Goal: Information Seeking & Learning: Learn about a topic

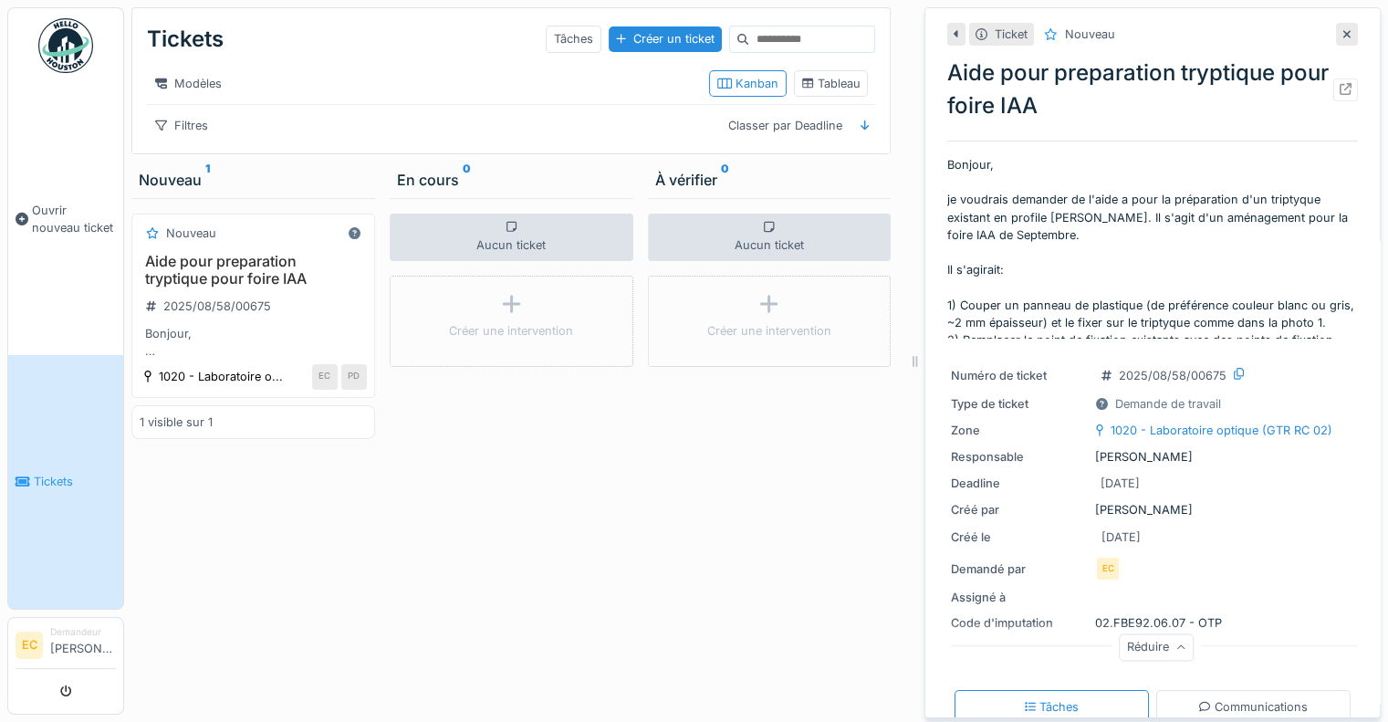
scroll to position [80, 0]
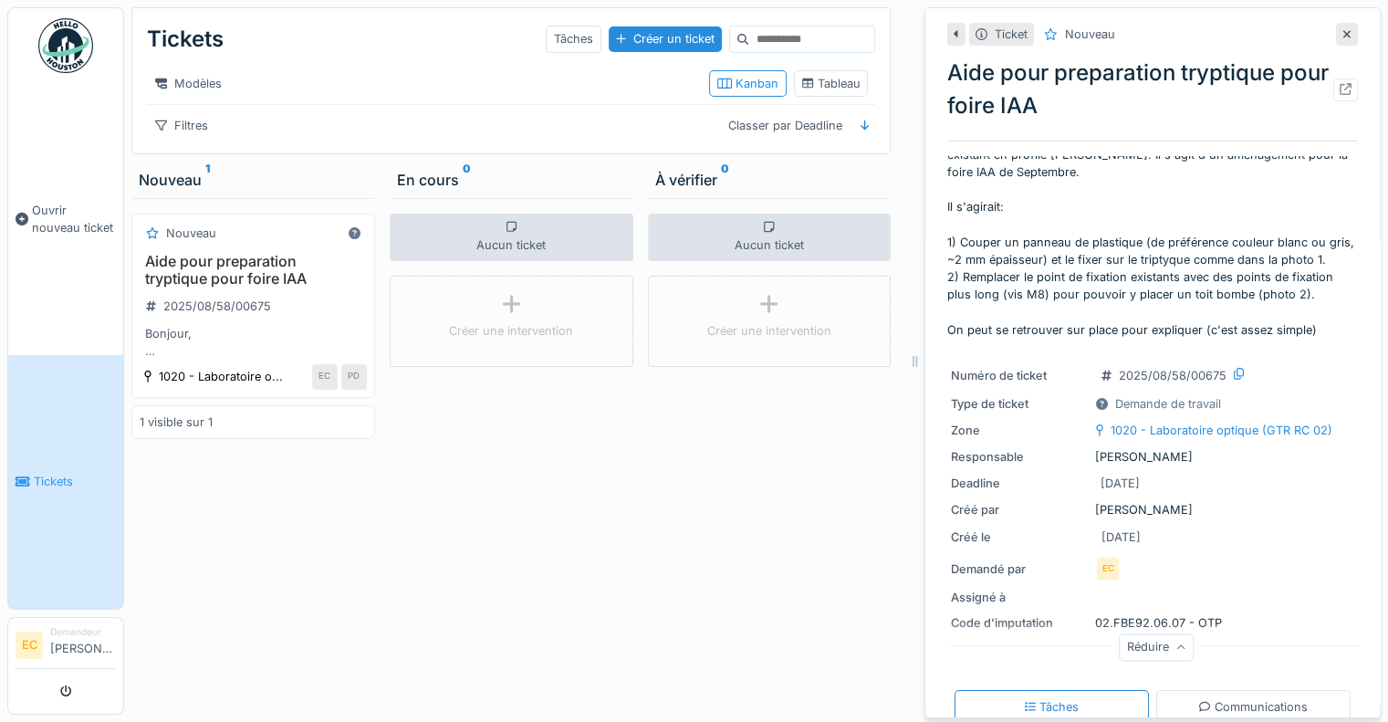
click at [188, 186] on div "Nouveau 1" at bounding box center [253, 180] width 229 height 22
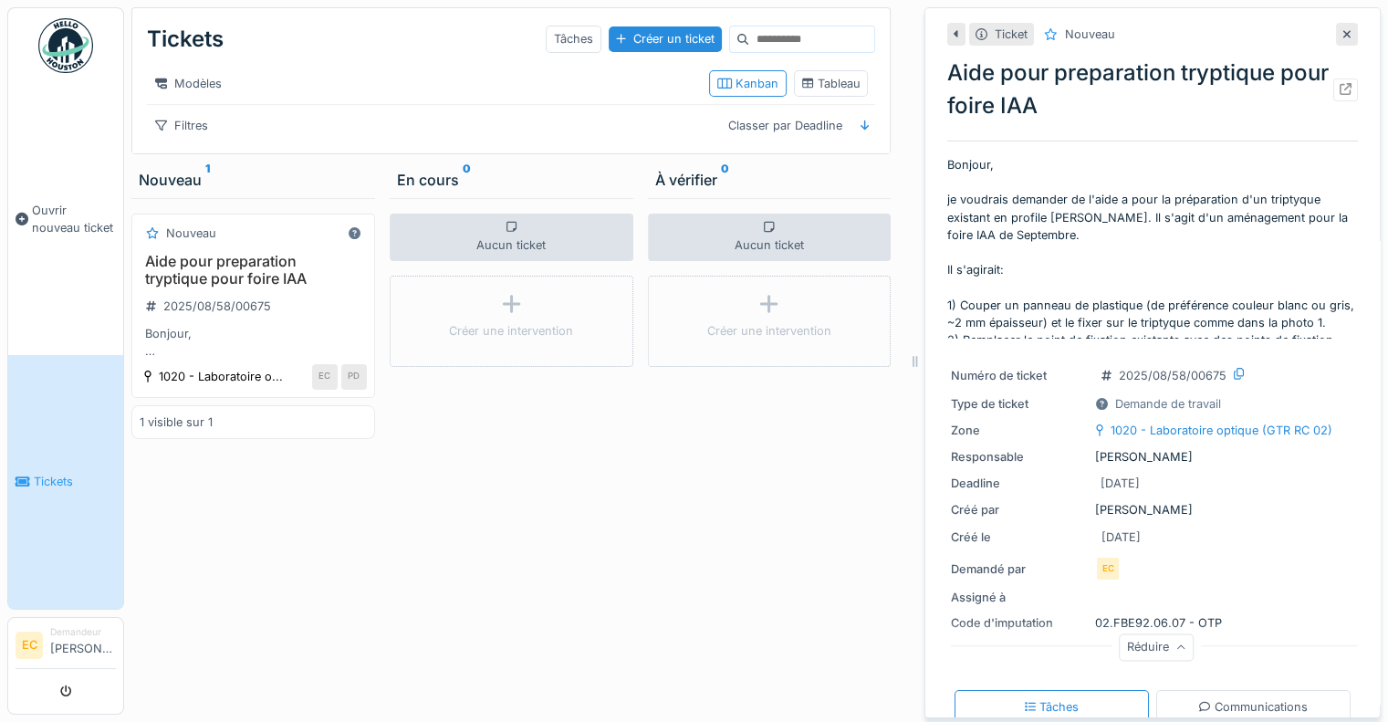
scroll to position [0, 0]
click at [12, 499] on link "Tickets" at bounding box center [65, 482] width 115 height 255
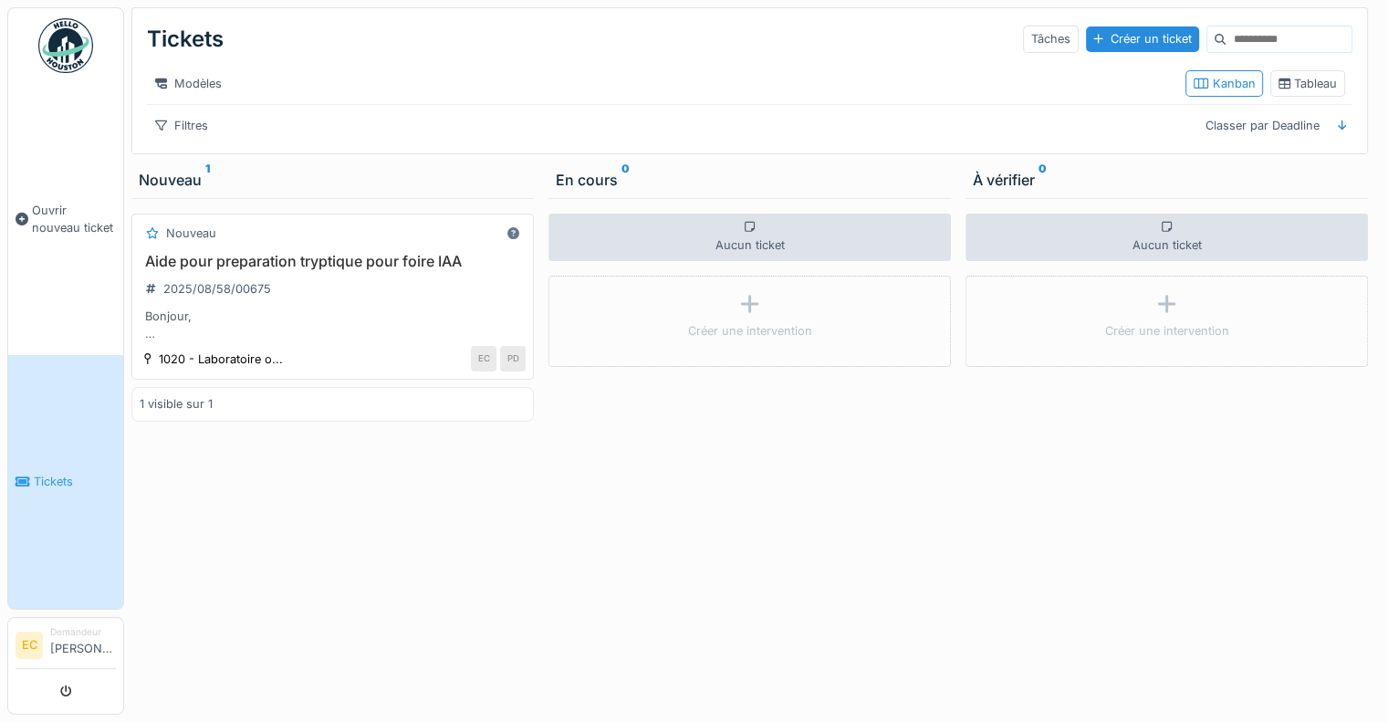
click at [240, 267] on h3 "Aide pour preparation tryptique pour foire IAA" at bounding box center [333, 261] width 386 height 17
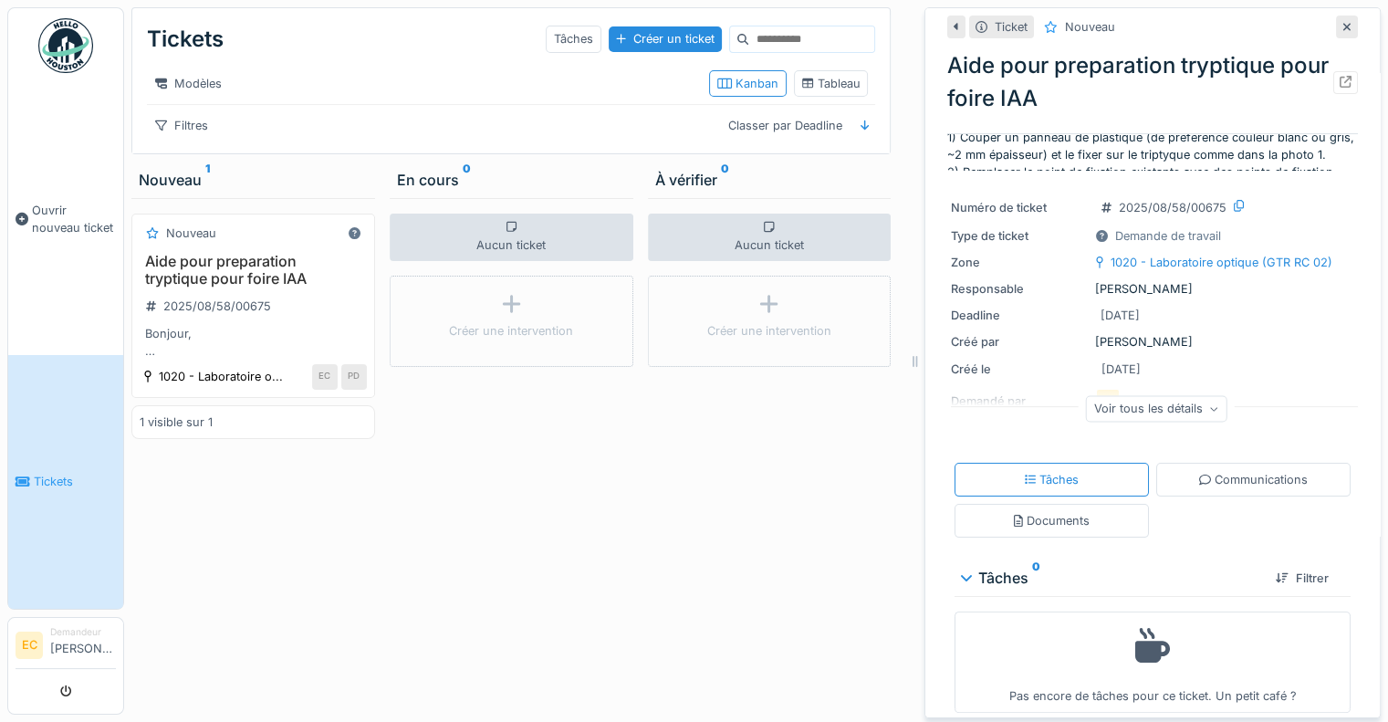
scroll to position [182, 0]
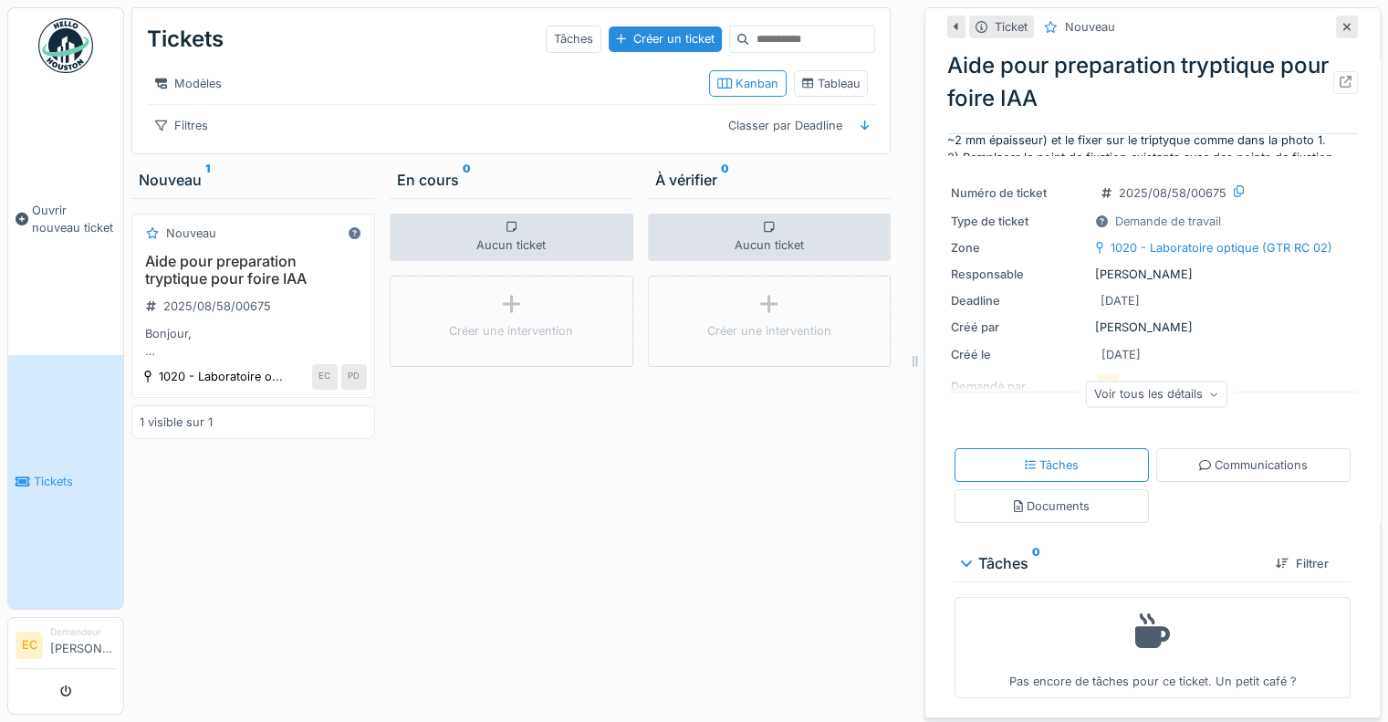
click at [1147, 391] on div "Voir tous les détails" at bounding box center [1156, 393] width 141 height 26
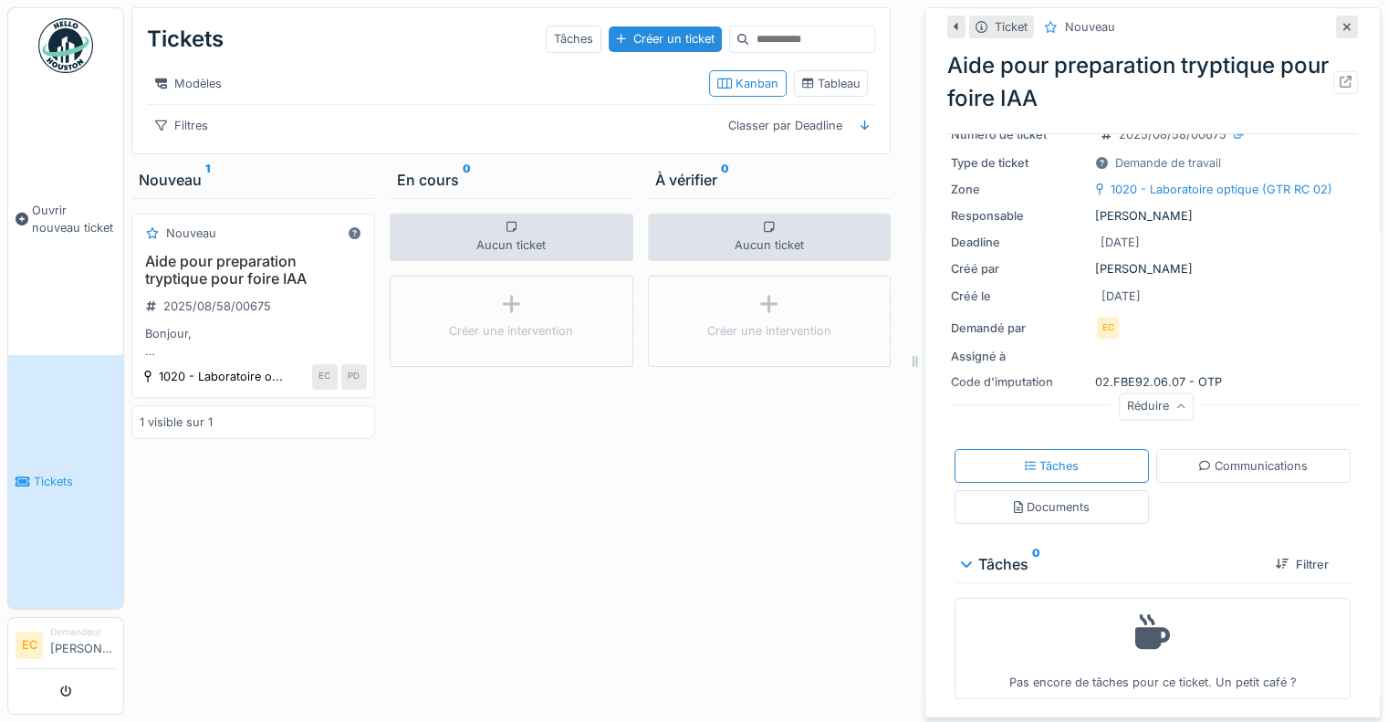
scroll to position [0, 0]
